Goal: Check status: Verify the current state of an ongoing process or item

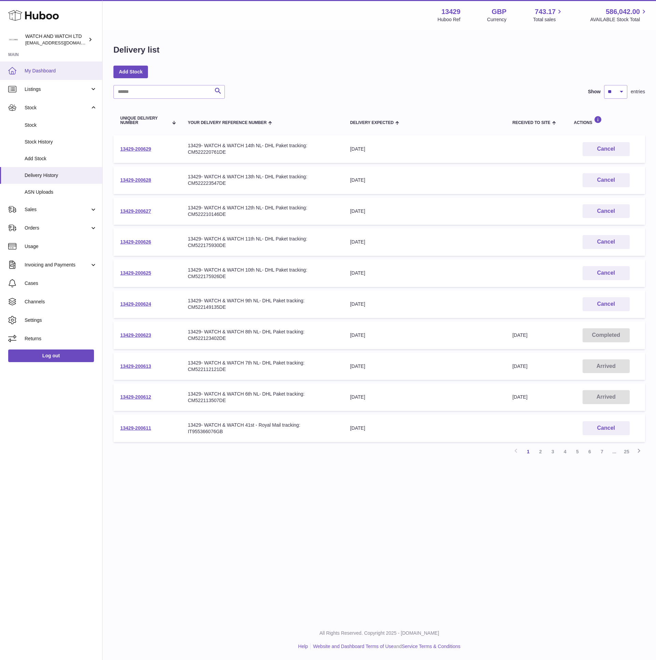
click at [58, 73] on span "My Dashboard" at bounding box center [61, 71] width 72 height 6
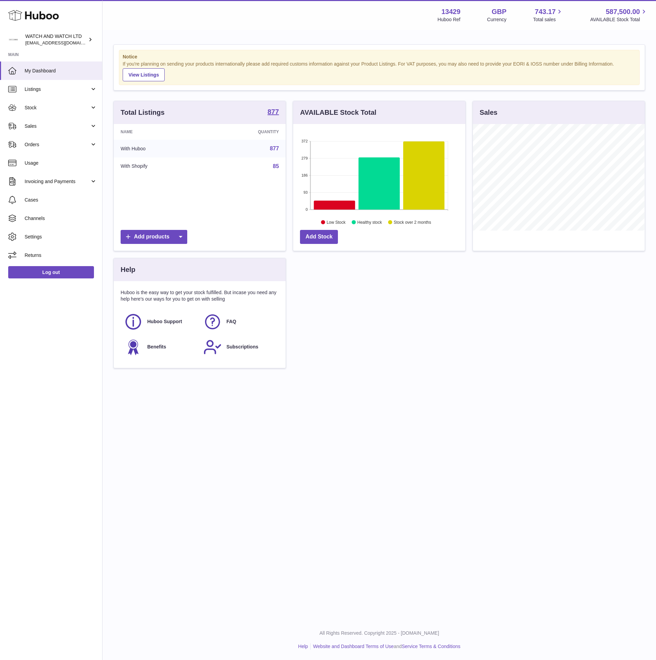
scroll to position [107, 172]
click at [50, 66] on link "My Dashboard" at bounding box center [51, 71] width 102 height 18
click at [56, 113] on link "Stock" at bounding box center [51, 107] width 102 height 18
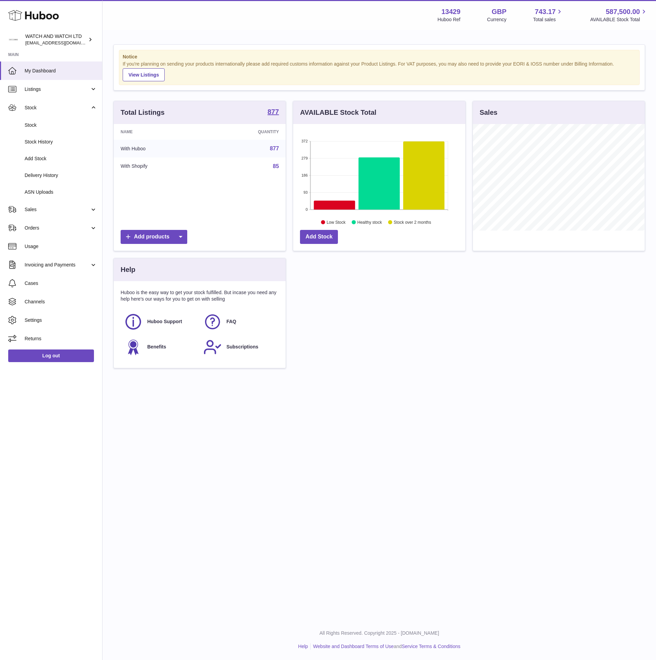
click at [198, 37] on div "Notice If you're planning on sending your products internationally please add r…" at bounding box center [380, 210] width 554 height 358
click at [57, 68] on span "My Dashboard" at bounding box center [61, 71] width 72 height 6
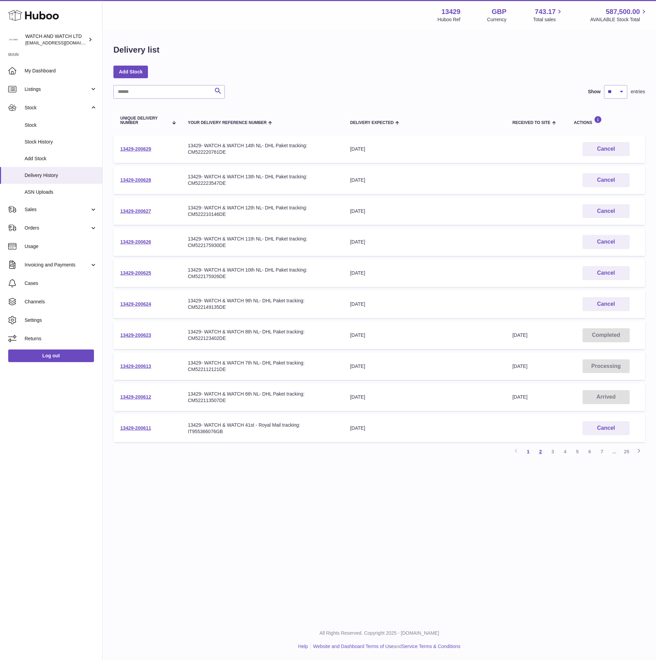
click at [537, 449] on link "2" at bounding box center [540, 452] width 12 height 12
click at [283, 329] on div "13429- WATCH & WATCH 5th NL- DHL Paket tracking: CM522113498DE" at bounding box center [262, 335] width 149 height 13
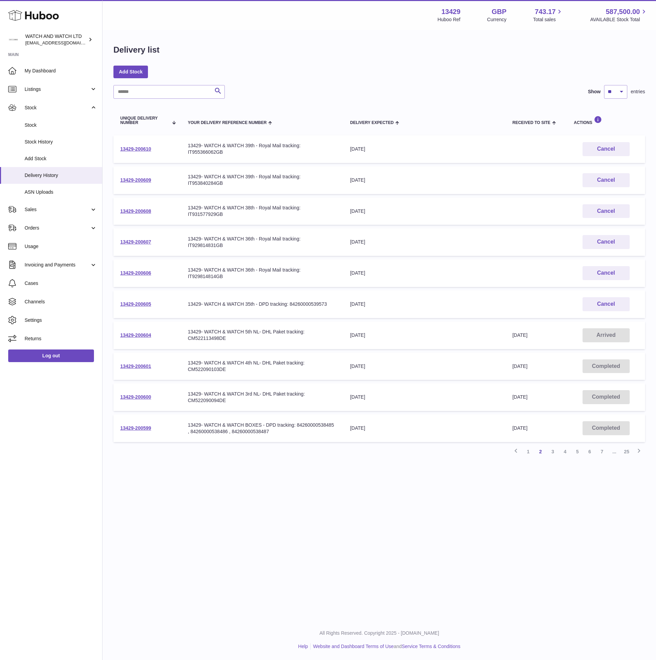
click at [353, 294] on td "Delivery Expected 23rd Sep 2025" at bounding box center [424, 304] width 162 height 28
drag, startPoint x: 353, startPoint y: 294, endPoint x: 355, endPoint y: 301, distance: 7.8
click at [353, 295] on td "Delivery Expected 23rd Sep 2025" at bounding box center [424, 304] width 162 height 28
click at [548, 449] on link "3" at bounding box center [553, 452] width 12 height 12
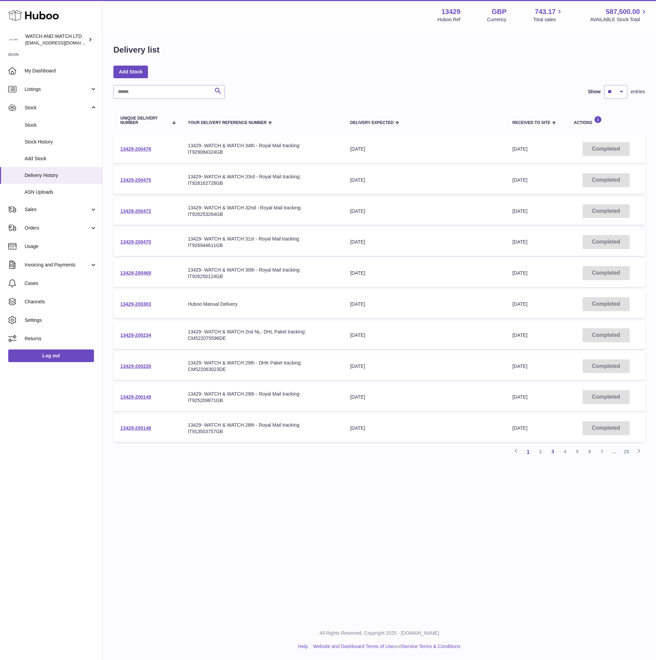
click at [527, 449] on link "1" at bounding box center [528, 452] width 12 height 12
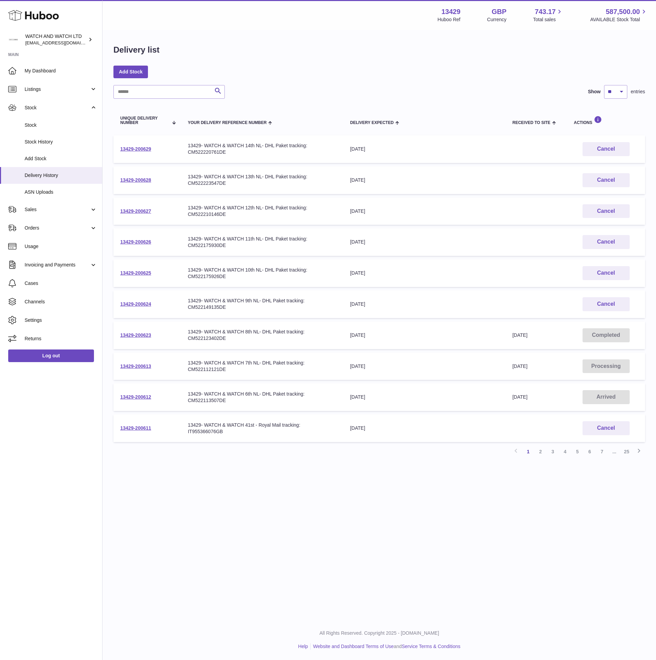
click at [141, 339] on td "13429-200623" at bounding box center [147, 336] width 68 height 28
click at [141, 333] on link "13429-200623" at bounding box center [135, 334] width 31 height 5
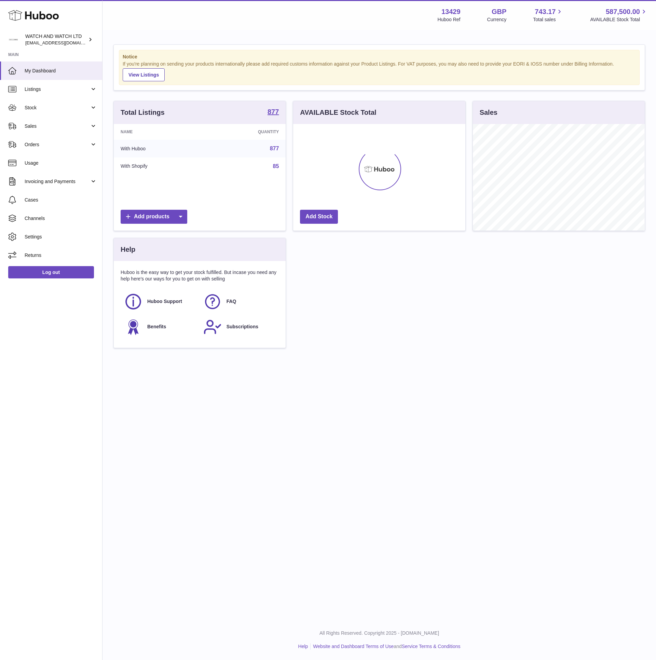
scroll to position [107, 172]
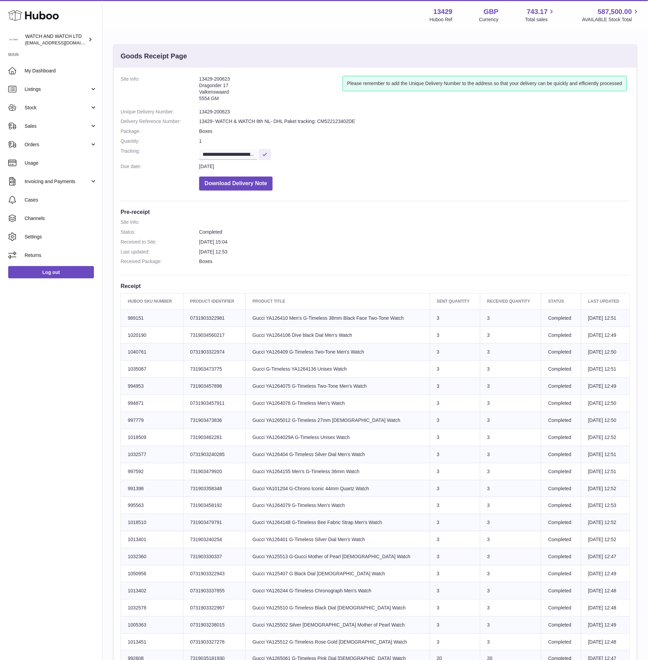
click at [270, 321] on td "Product title Gucci YA126410 Men's G-Timeless 38mm Black Face Two-Tone Watch" at bounding box center [338, 318] width 184 height 17
copy td "YA126410"
click at [401, 188] on dd "Download Delivery Note" at bounding box center [414, 181] width 431 height 17
